Goal: Task Accomplishment & Management: Complete application form

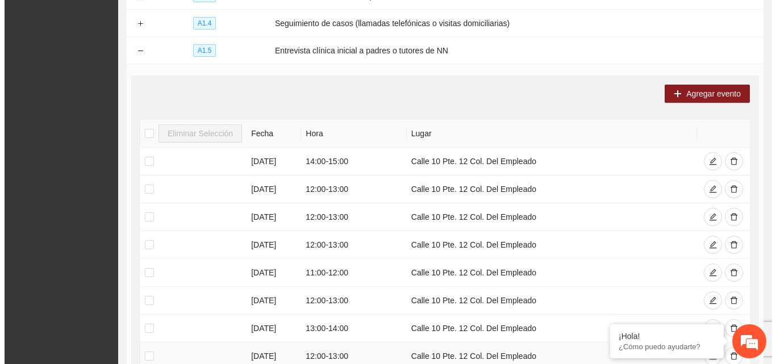
scroll to position [341, 0]
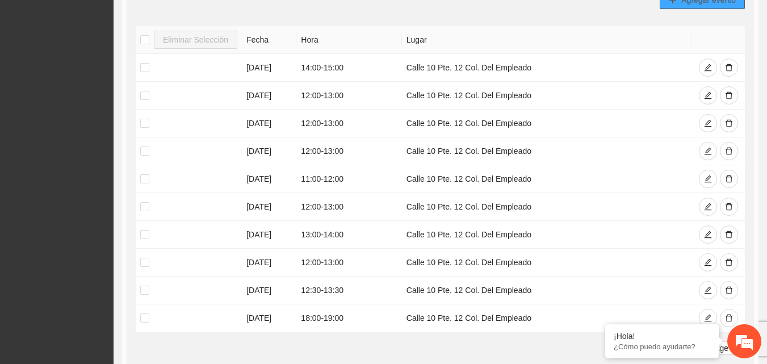
click at [706, 2] on span "Agregar evento" at bounding box center [709, 0] width 55 height 12
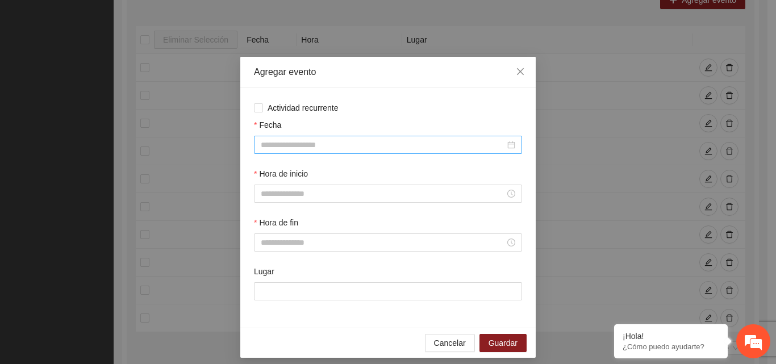
click at [283, 145] on input "Fecha" at bounding box center [383, 145] width 244 height 12
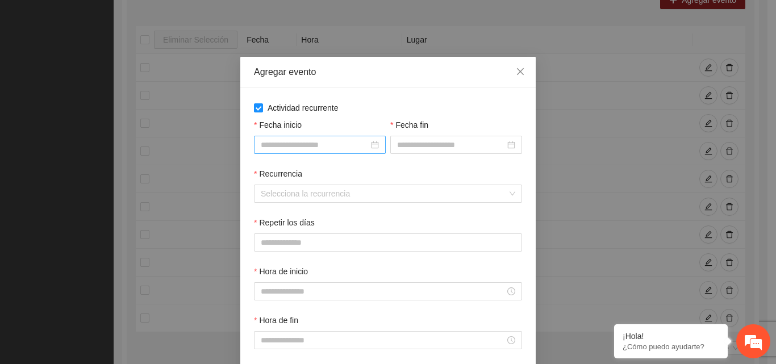
click at [374, 143] on div at bounding box center [320, 145] width 118 height 12
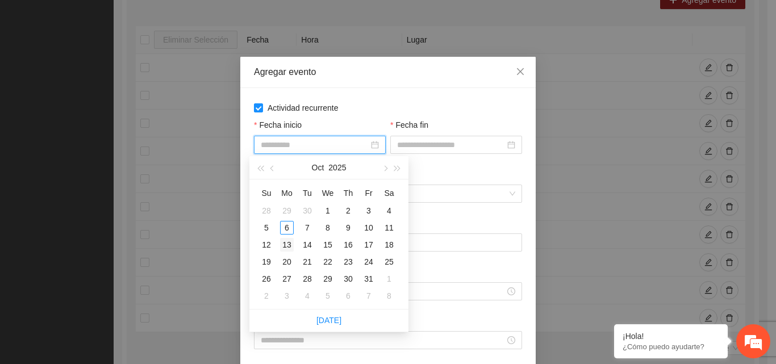
type input "**********"
click at [285, 245] on div "13" at bounding box center [287, 245] width 14 height 14
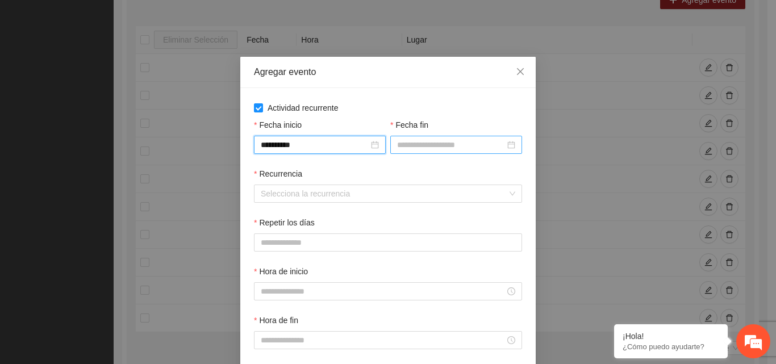
click at [462, 143] on input "Fecha fin" at bounding box center [451, 145] width 108 height 12
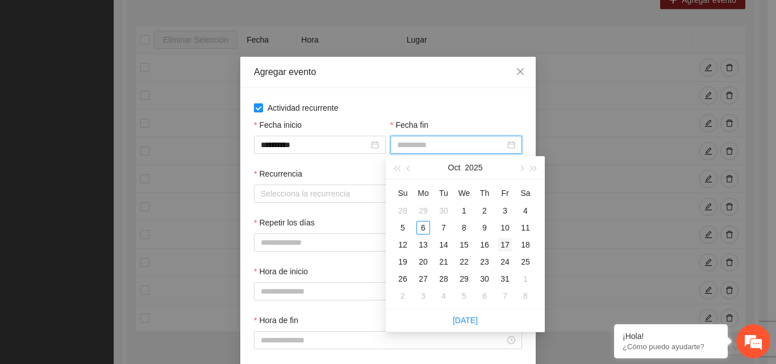
type input "**********"
click at [506, 242] on div "17" at bounding box center [505, 245] width 14 height 14
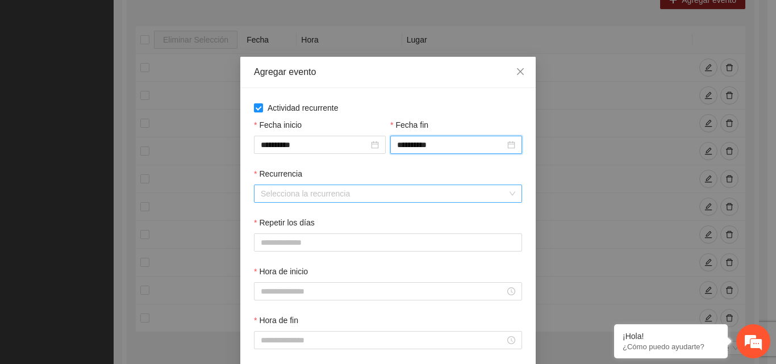
click at [307, 187] on input "Recurrencia" at bounding box center [384, 193] width 247 height 17
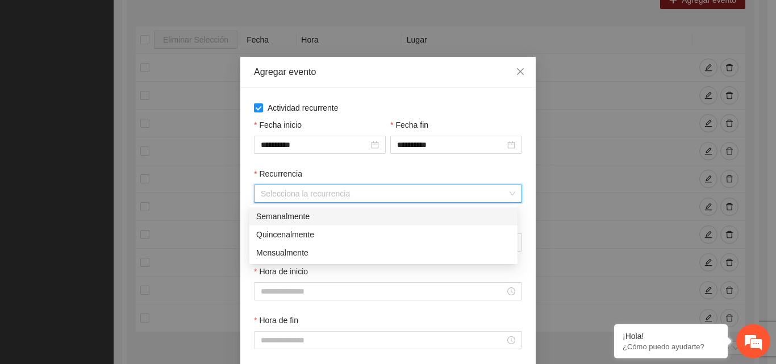
click at [293, 217] on div "Semanalmente" at bounding box center [383, 216] width 255 height 12
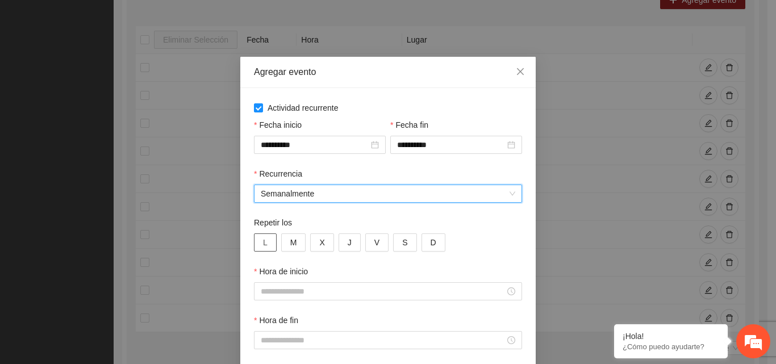
click at [263, 240] on span "L" at bounding box center [265, 242] width 5 height 12
click at [298, 246] on button "M" at bounding box center [293, 242] width 25 height 18
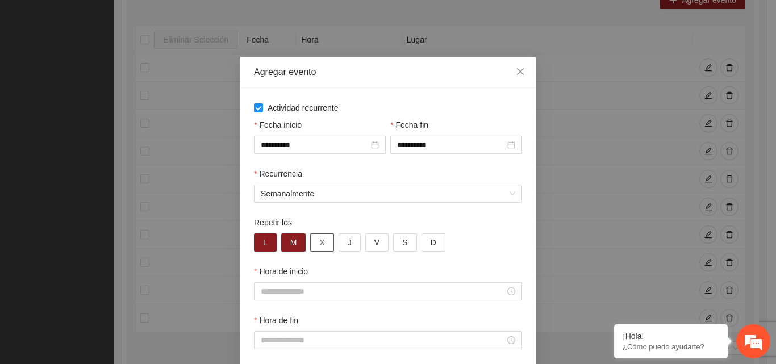
drag, startPoint x: 317, startPoint y: 241, endPoint x: 325, endPoint y: 241, distance: 8.0
click at [319, 241] on span "X" at bounding box center [321, 242] width 5 height 12
click at [354, 248] on button "J" at bounding box center [350, 242] width 22 height 18
click at [374, 241] on span "V" at bounding box center [376, 242] width 5 height 12
click at [294, 291] on input "Hora de inicio" at bounding box center [383, 291] width 244 height 12
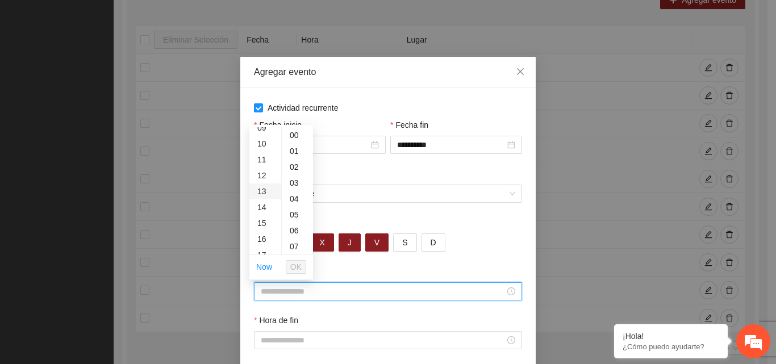
scroll to position [170, 0]
click at [265, 189] on div "14" at bounding box center [265, 188] width 32 height 16
type input "*****"
click at [295, 266] on span "OK" at bounding box center [295, 267] width 11 height 12
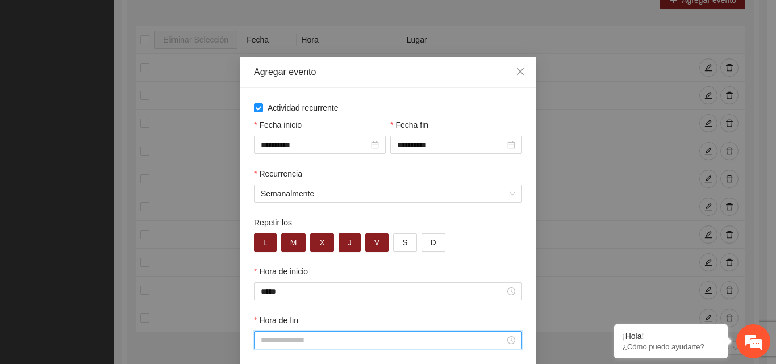
click at [269, 340] on input "Hora de fin" at bounding box center [383, 340] width 244 height 12
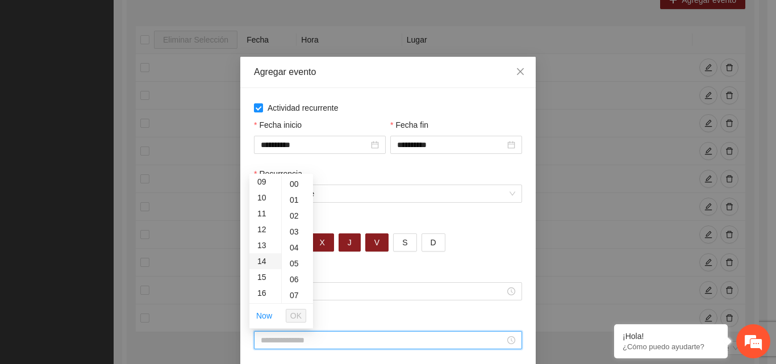
scroll to position [170, 0]
click at [263, 268] on div "16" at bounding box center [265, 268] width 32 height 16
type input "*****"
click at [302, 318] on button "OK" at bounding box center [296, 316] width 20 height 14
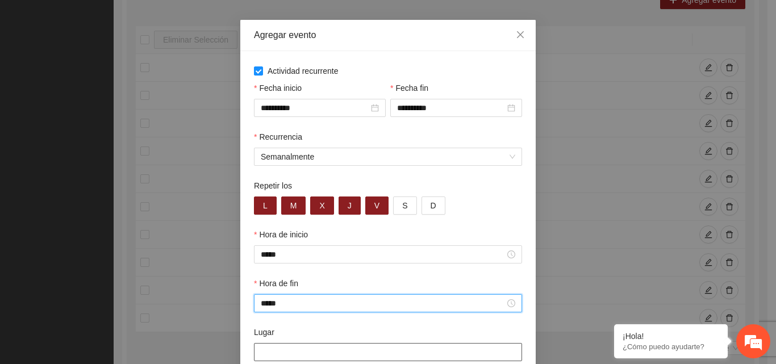
scroll to position [105, 0]
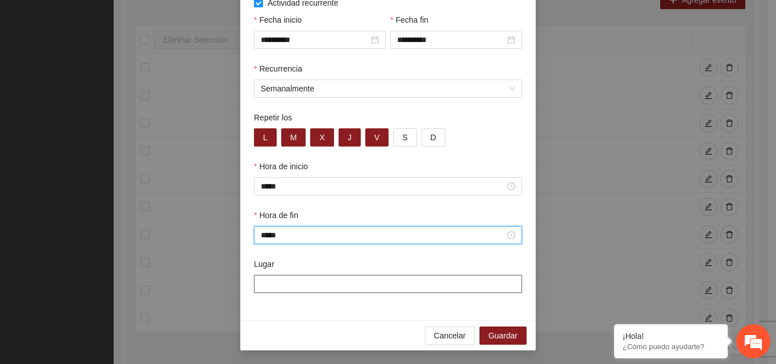
click at [403, 289] on input "Lugar" at bounding box center [388, 284] width 268 height 18
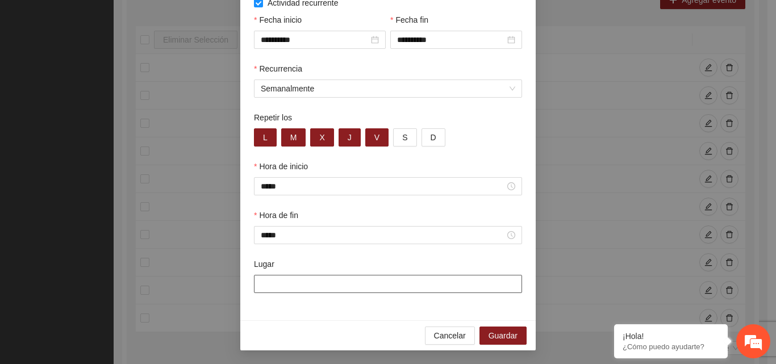
type input "**********"
click at [502, 339] on span "Guardar" at bounding box center [503, 335] width 29 height 12
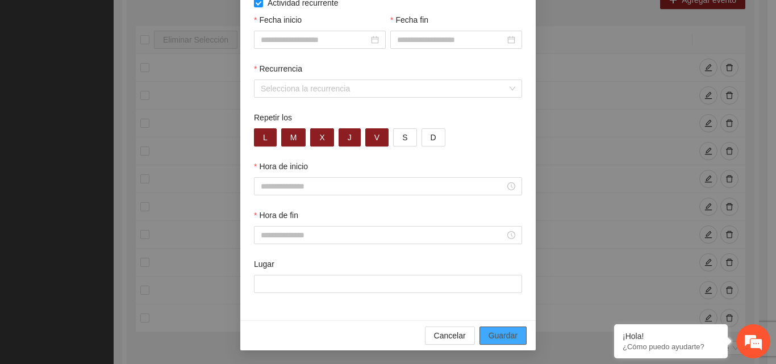
scroll to position [48, 0]
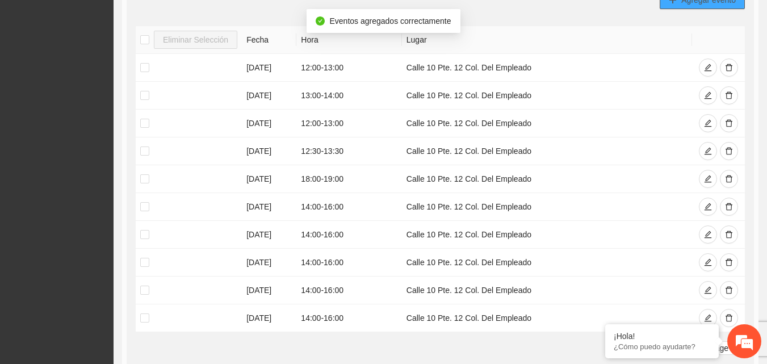
click at [688, 6] on button "Agregar evento" at bounding box center [702, 0] width 85 height 18
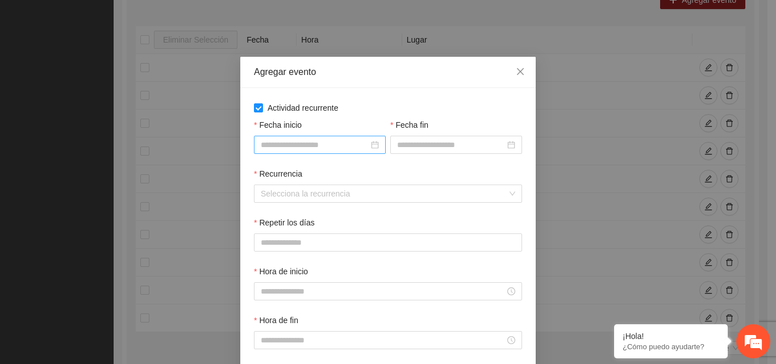
click at [337, 147] on input "Fecha inicio" at bounding box center [315, 145] width 108 height 12
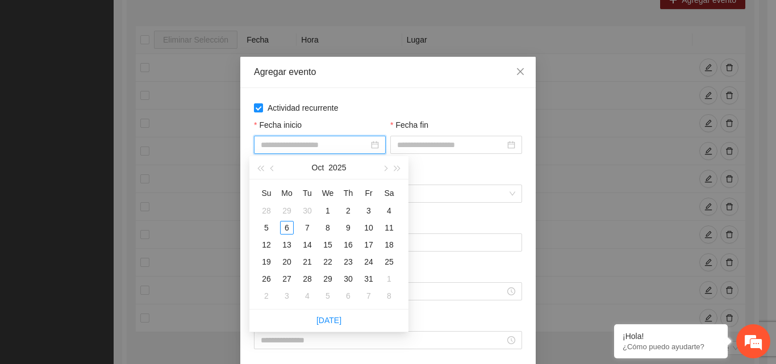
type input "**********"
click at [285, 262] on div "20" at bounding box center [287, 262] width 14 height 14
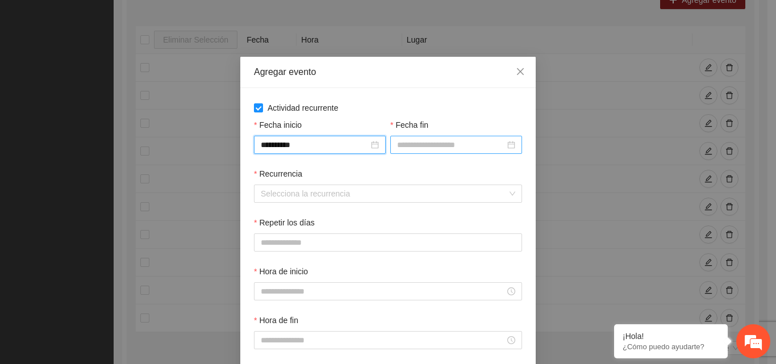
click at [453, 139] on input "Fecha fin" at bounding box center [451, 145] width 108 height 12
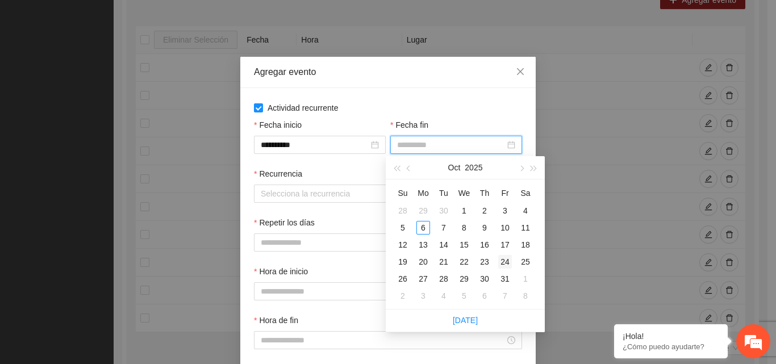
type input "**********"
click at [506, 262] on div "24" at bounding box center [505, 262] width 14 height 14
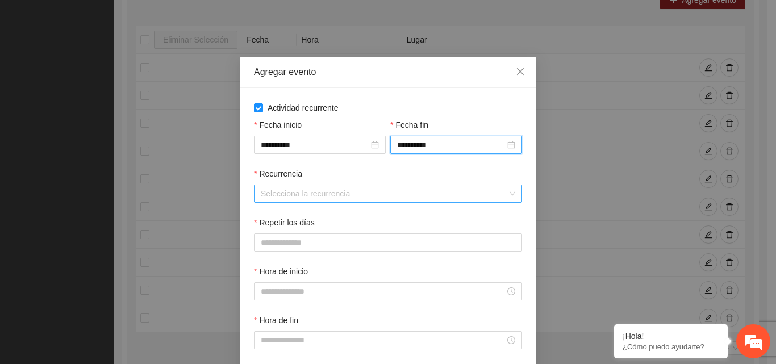
click at [315, 193] on input "Recurrencia" at bounding box center [384, 193] width 247 height 17
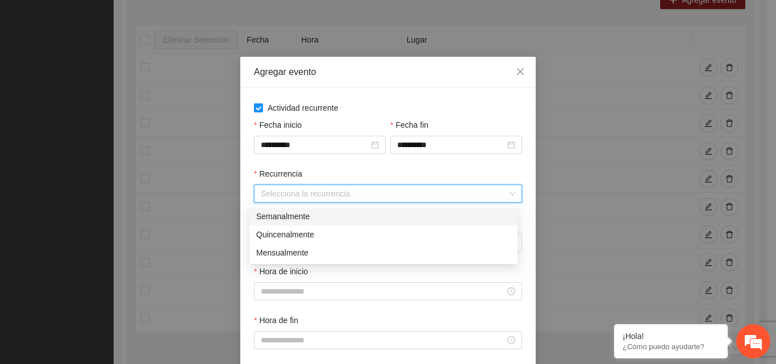
drag, startPoint x: 293, startPoint y: 216, endPoint x: 290, endPoint y: 208, distance: 9.2
click at [294, 216] on div "Semanalmente" at bounding box center [383, 216] width 255 height 12
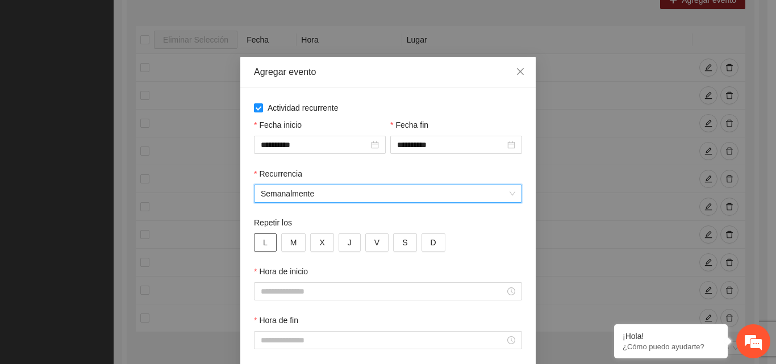
click at [264, 244] on button "L" at bounding box center [265, 242] width 23 height 18
click at [290, 245] on span "M" at bounding box center [293, 242] width 7 height 12
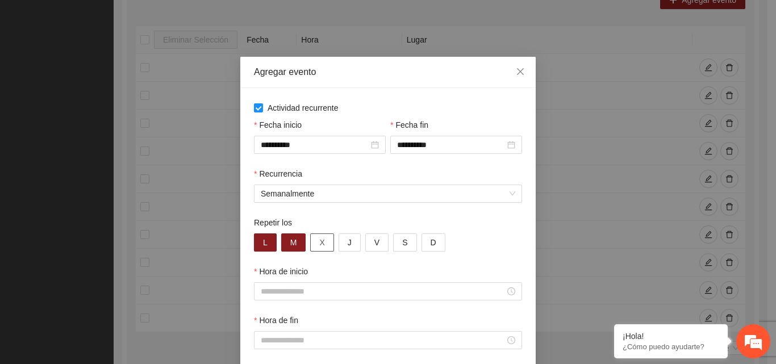
click at [322, 243] on button "X" at bounding box center [321, 242] width 23 height 18
click at [348, 244] on button "J" at bounding box center [350, 242] width 22 height 18
click at [366, 244] on button "V" at bounding box center [376, 242] width 23 height 18
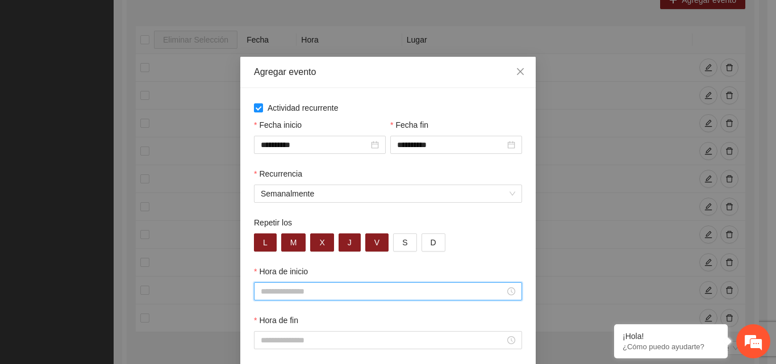
click at [332, 294] on input "Hora de inicio" at bounding box center [383, 291] width 244 height 12
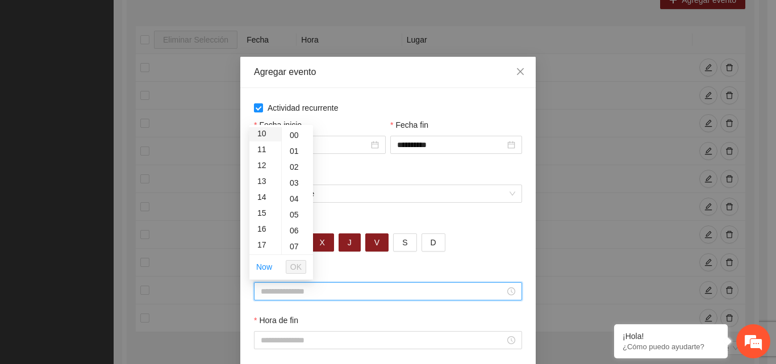
scroll to position [170, 0]
click at [261, 186] on div "14" at bounding box center [265, 188] width 32 height 16
type input "*****"
click at [294, 266] on span "OK" at bounding box center [295, 267] width 11 height 12
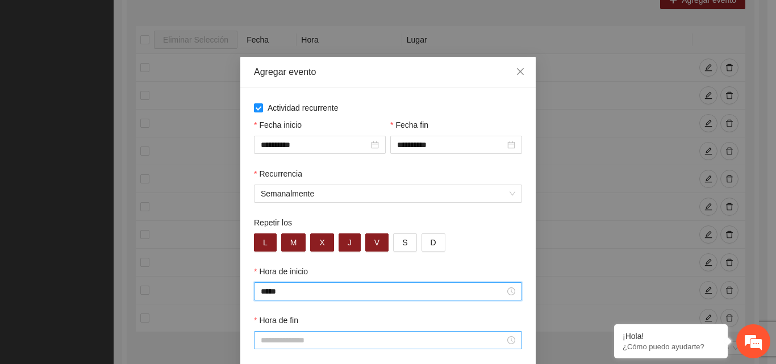
click at [283, 337] on input "Hora de fin" at bounding box center [383, 340] width 244 height 12
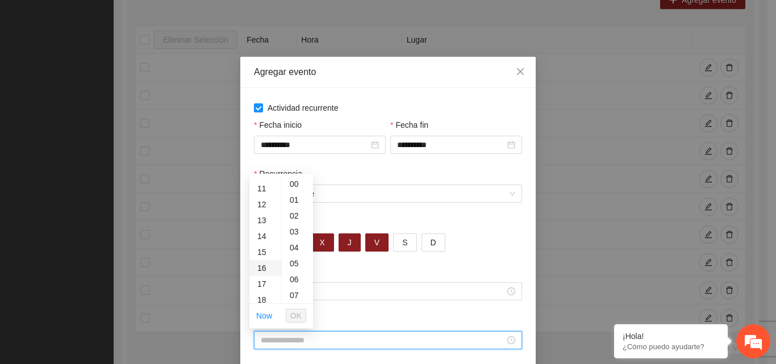
scroll to position [227, 0]
click at [262, 210] on div "16" at bounding box center [265, 211] width 32 height 16
type input "*****"
click at [304, 320] on button "OK" at bounding box center [296, 316] width 20 height 14
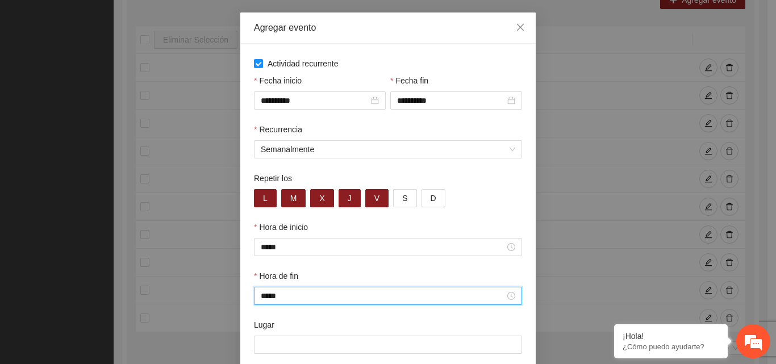
scroll to position [105, 0]
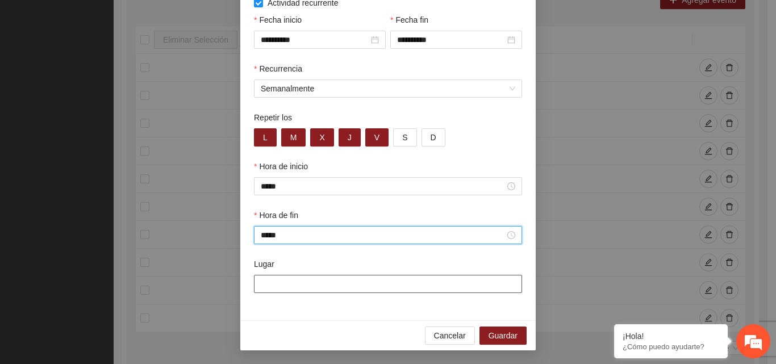
click at [434, 277] on input "Lugar" at bounding box center [388, 284] width 268 height 18
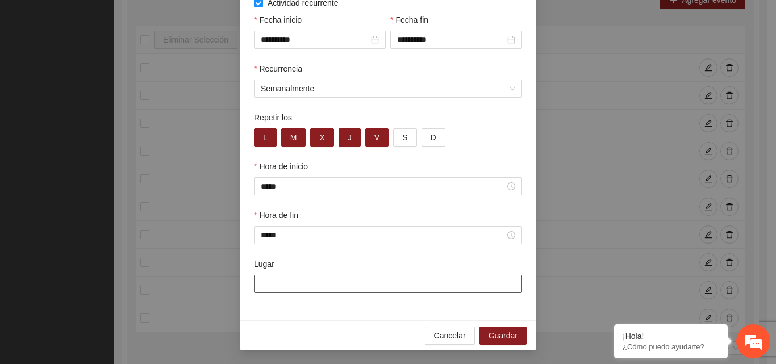
type input "**********"
click at [510, 338] on span "Guardar" at bounding box center [503, 335] width 29 height 12
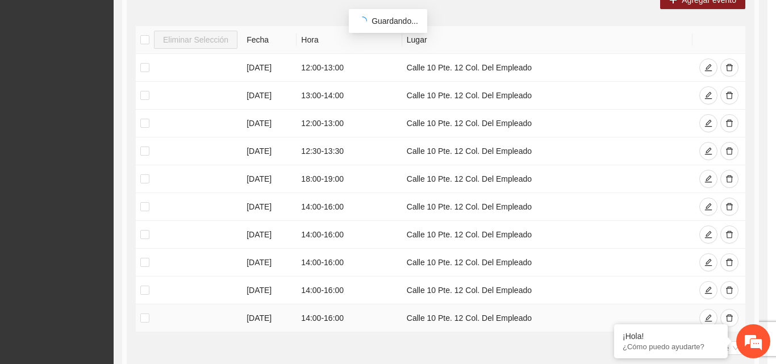
scroll to position [48, 0]
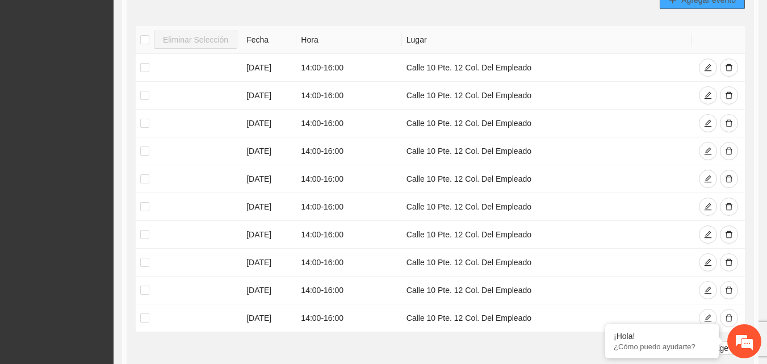
click at [689, 4] on button "Agregar evento" at bounding box center [702, 0] width 85 height 18
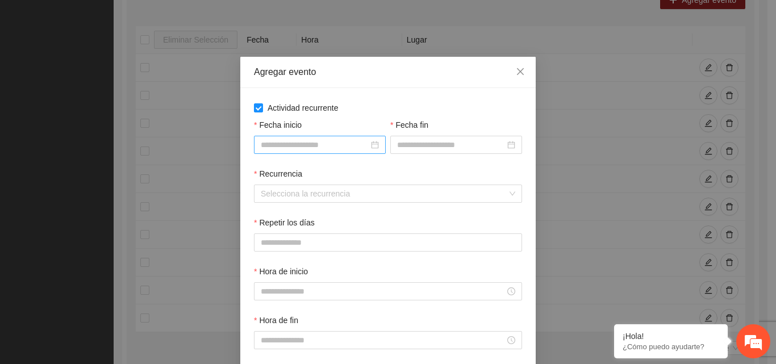
click at [299, 145] on input "Fecha inicio" at bounding box center [315, 145] width 108 height 12
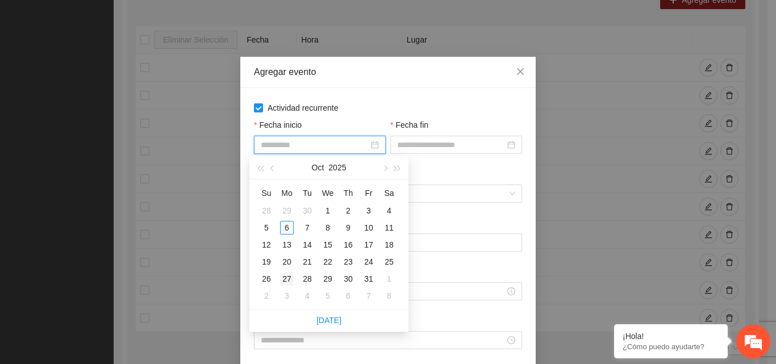
type input "**********"
click at [287, 281] on div "27" at bounding box center [287, 279] width 14 height 14
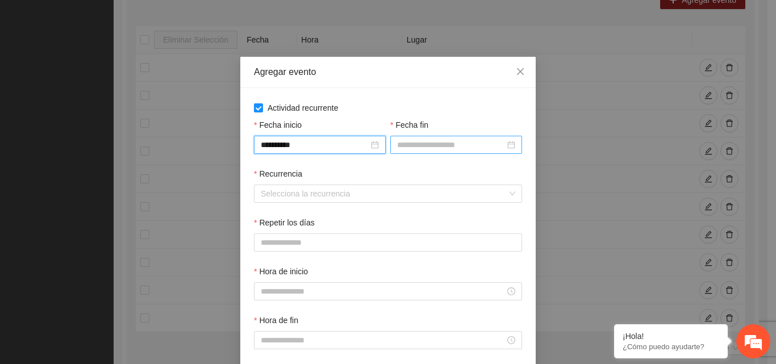
click at [472, 151] on div at bounding box center [456, 145] width 132 height 18
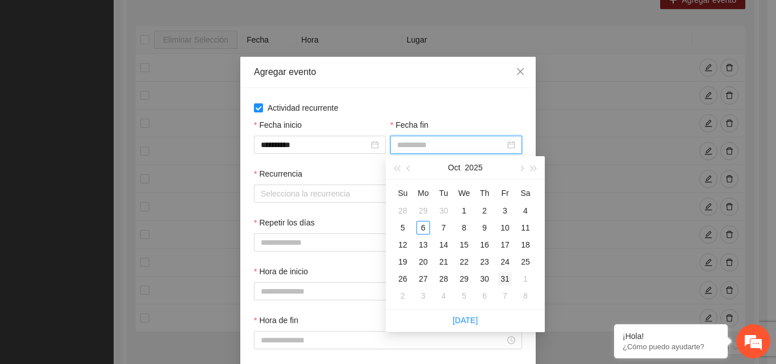
type input "**********"
click at [505, 276] on div "31" at bounding box center [505, 279] width 14 height 14
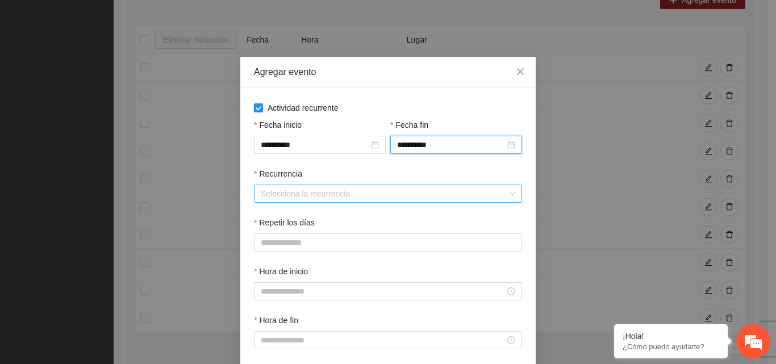
click at [277, 197] on input "Recurrencia" at bounding box center [384, 193] width 247 height 17
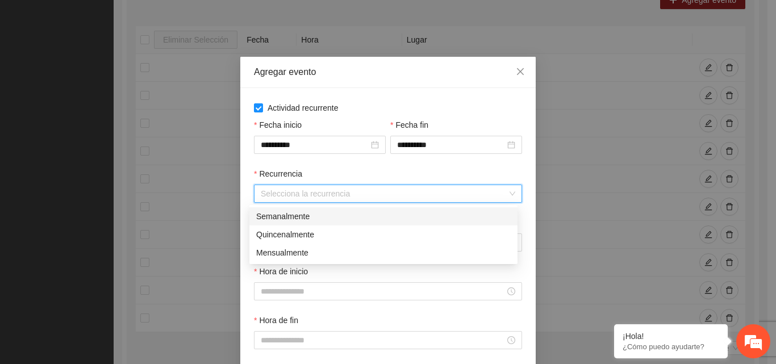
click at [281, 225] on div "Semanalmente" at bounding box center [383, 216] width 268 height 18
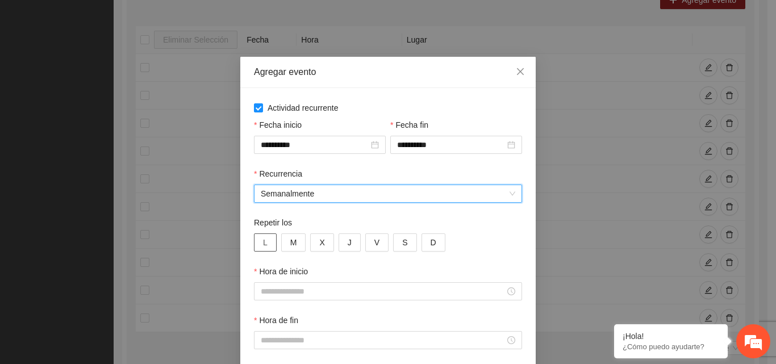
click at [266, 239] on button "L" at bounding box center [265, 242] width 23 height 18
click at [299, 240] on button "M" at bounding box center [293, 242] width 25 height 18
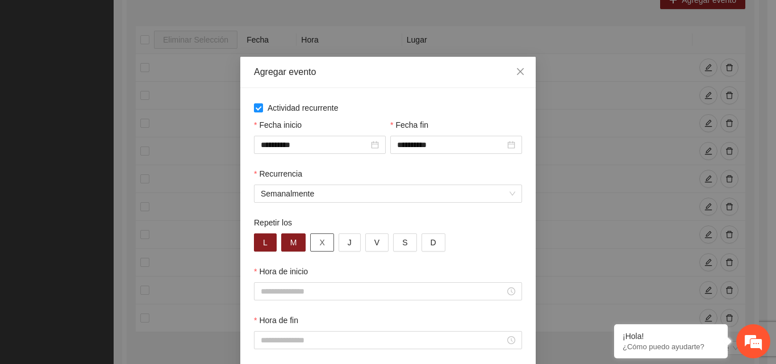
click at [321, 242] on button "X" at bounding box center [321, 242] width 23 height 18
click at [348, 243] on span "J" at bounding box center [350, 242] width 4 height 12
click at [376, 243] on button "V" at bounding box center [376, 242] width 23 height 18
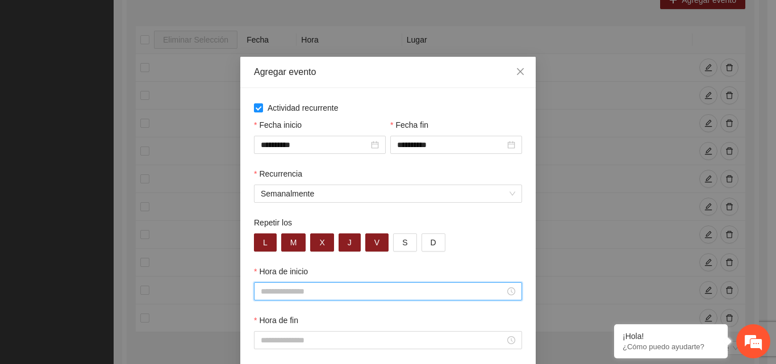
click at [298, 287] on input "Hora de inicio" at bounding box center [383, 291] width 244 height 12
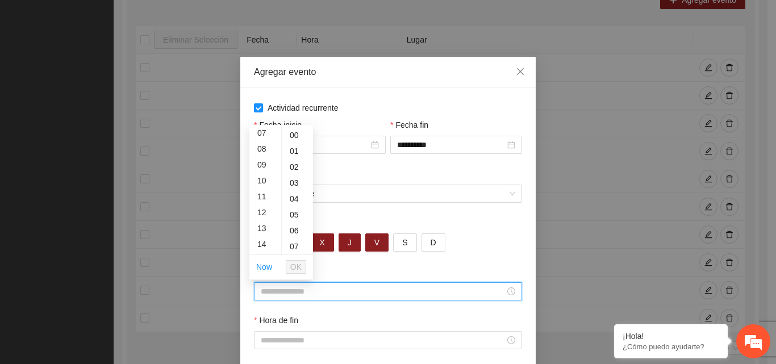
scroll to position [170, 0]
click at [263, 190] on div "14" at bounding box center [265, 188] width 32 height 16
type input "*****"
click at [298, 270] on span "OK" at bounding box center [295, 267] width 11 height 12
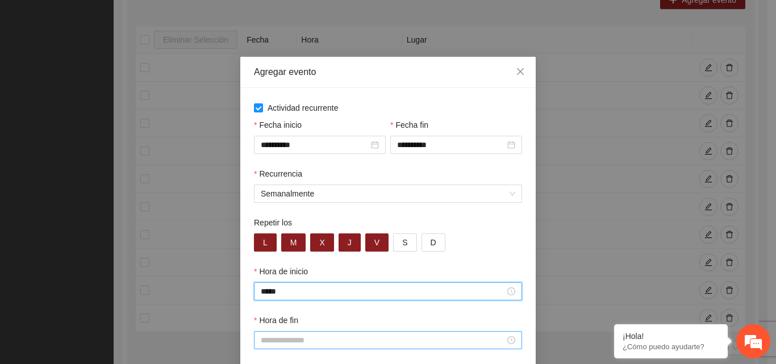
click at [316, 341] on input "Hora de fin" at bounding box center [383, 340] width 244 height 12
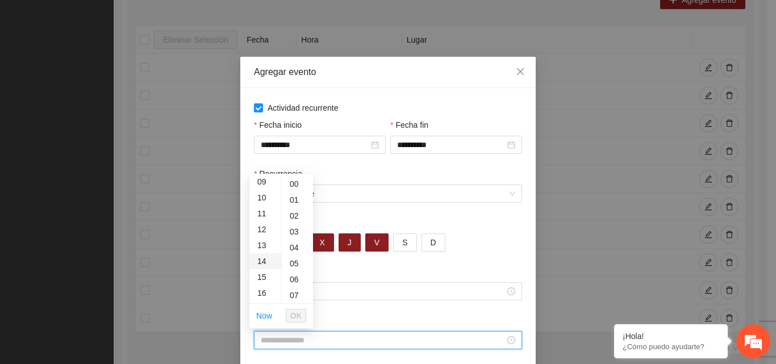
scroll to position [170, 0]
click at [264, 285] on div "17" at bounding box center [265, 284] width 32 height 16
click at [260, 201] on div "18" at bounding box center [265, 200] width 32 height 16
type input "*****"
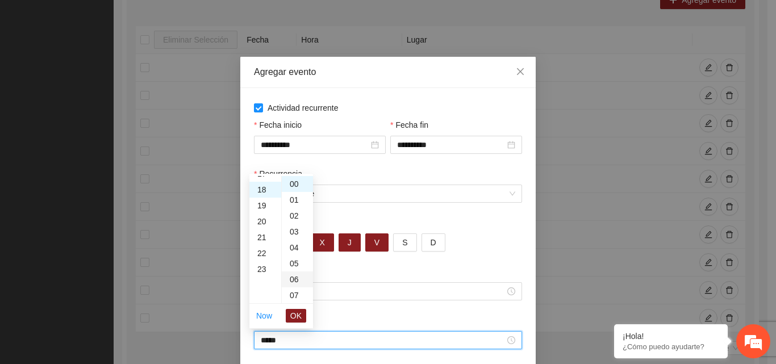
scroll to position [286, 0]
click at [300, 315] on span "OK" at bounding box center [295, 316] width 11 height 12
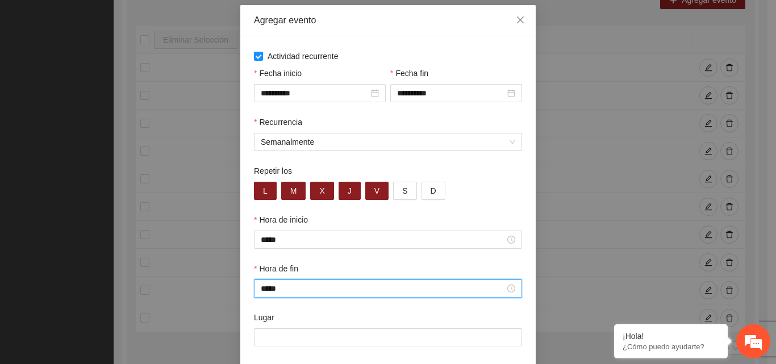
scroll to position [105, 0]
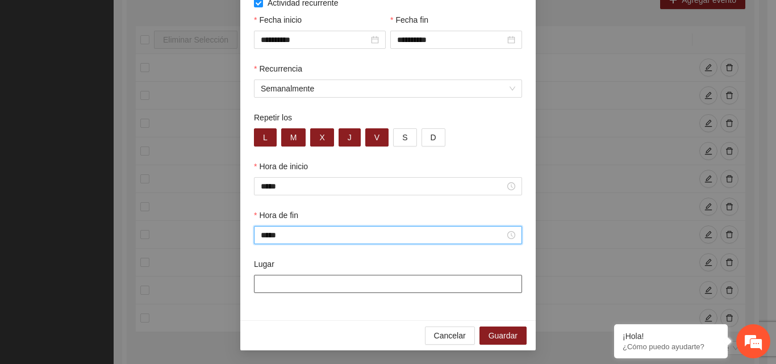
click at [284, 288] on input "Lugar" at bounding box center [388, 284] width 268 height 18
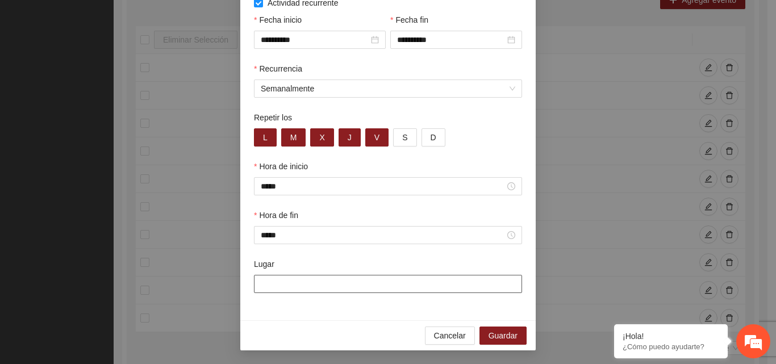
type input "**********"
click at [498, 332] on span "Guardar" at bounding box center [503, 335] width 29 height 12
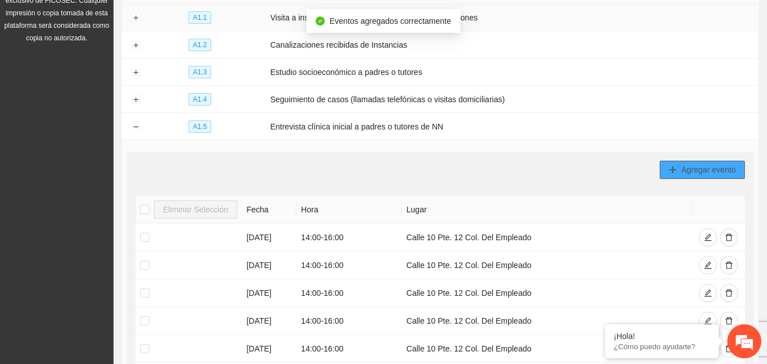
scroll to position [0, 0]
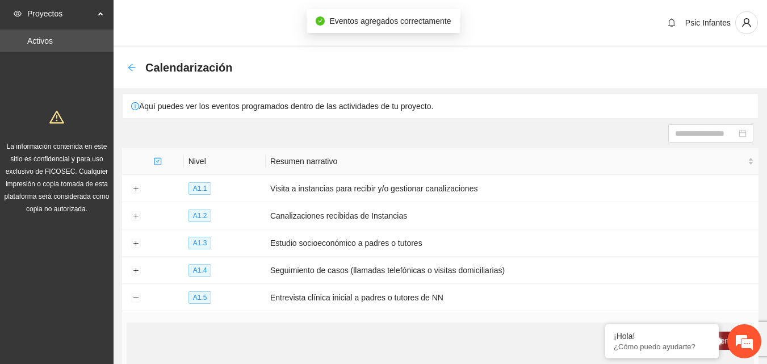
click at [130, 71] on icon "arrow-left" at bounding box center [131, 67] width 9 height 9
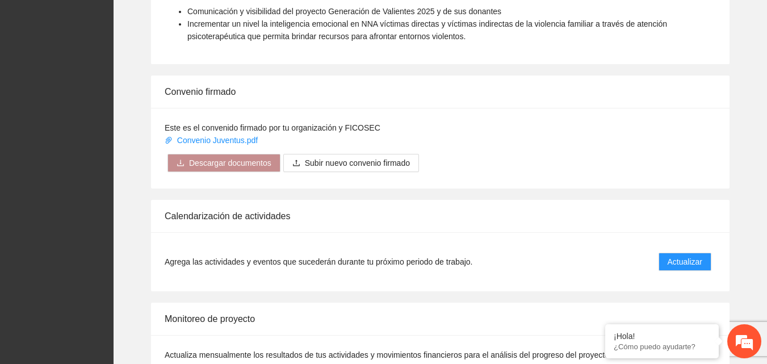
scroll to position [911, 0]
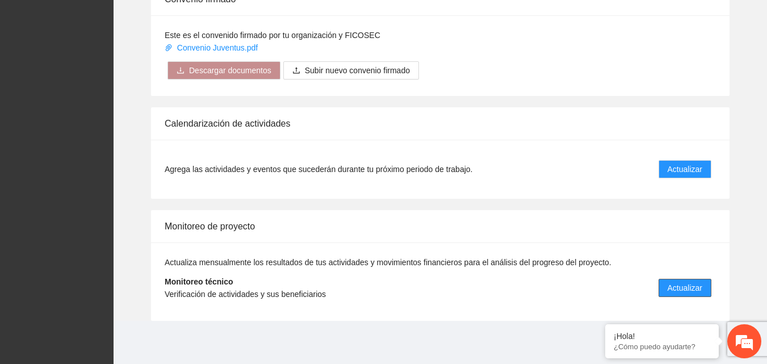
click at [683, 289] on span "Actualizar" at bounding box center [685, 288] width 35 height 12
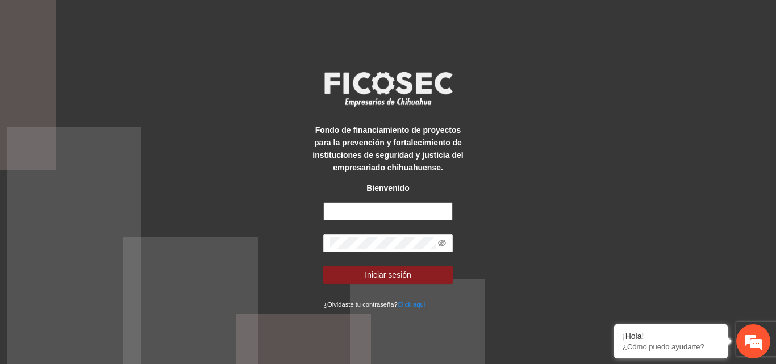
click at [358, 210] on input "text" at bounding box center [388, 211] width 130 height 18
type input "**********"
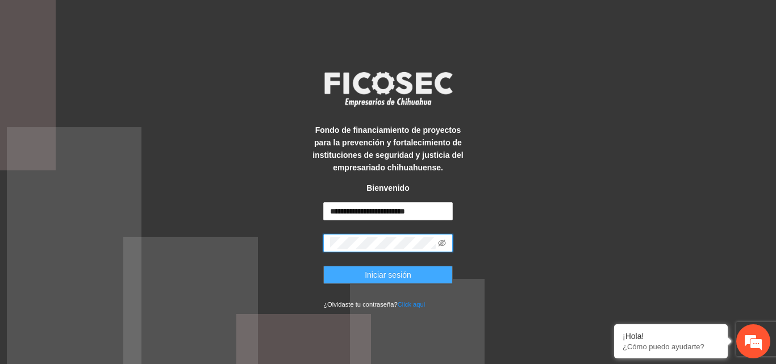
click at [416, 269] on button "Iniciar sesión" at bounding box center [388, 275] width 130 height 18
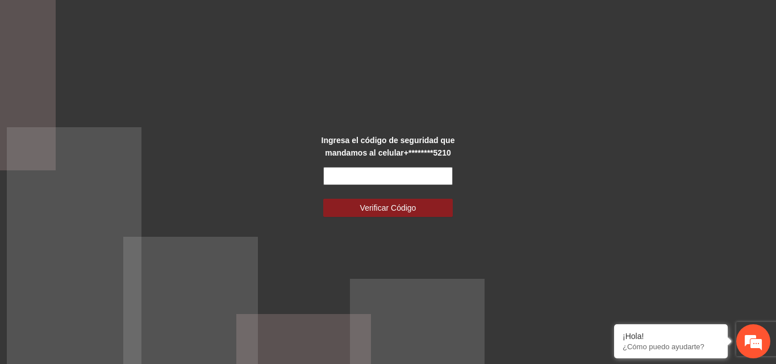
click at [369, 178] on input "text" at bounding box center [388, 176] width 130 height 18
type input "******"
click at [323, 199] on button "Verificar Código" at bounding box center [388, 208] width 130 height 18
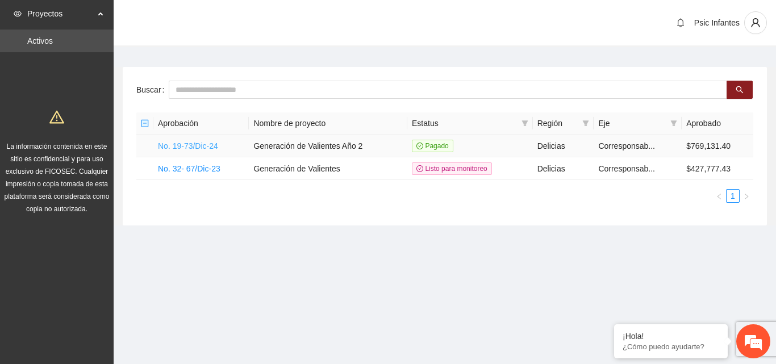
click at [174, 146] on link "No. 19-73/Dic-24" at bounding box center [188, 145] width 60 height 9
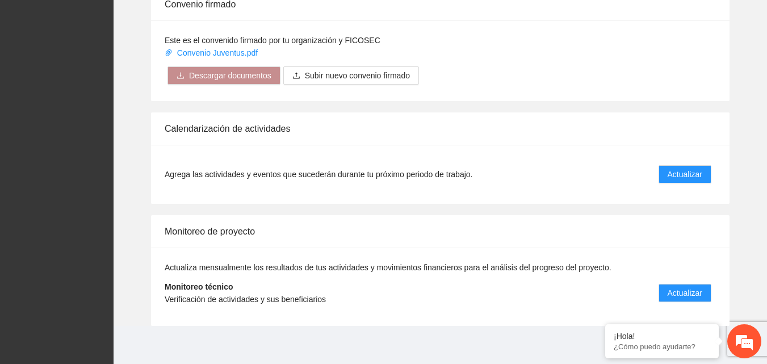
scroll to position [911, 0]
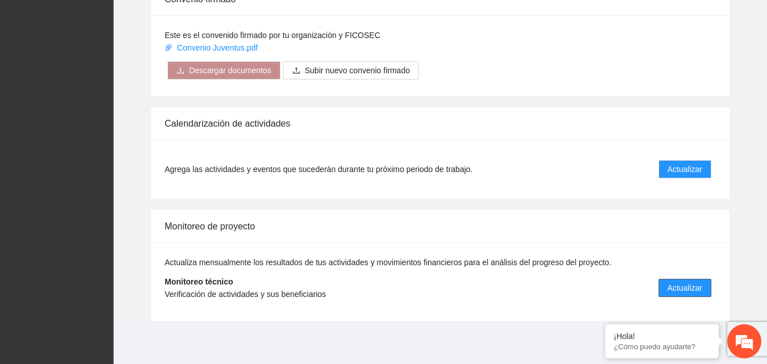
click at [698, 294] on span "Actualizar" at bounding box center [685, 288] width 35 height 12
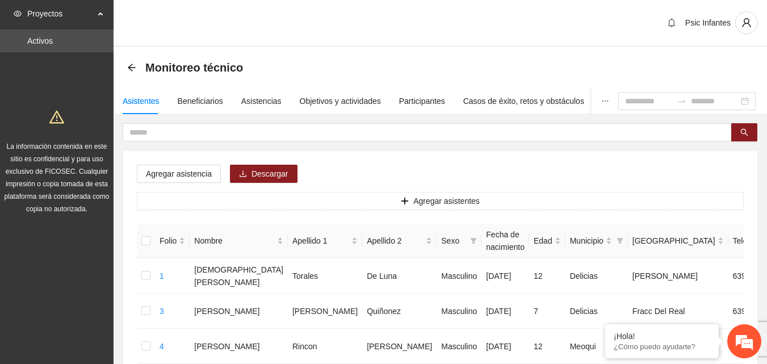
drag, startPoint x: 309, startPoint y: 20, endPoint x: 314, endPoint y: 15, distance: 6.8
click at [314, 22] on div "Psic Infantes" at bounding box center [441, 23] width 654 height 47
